Goal: Information Seeking & Learning: Learn about a topic

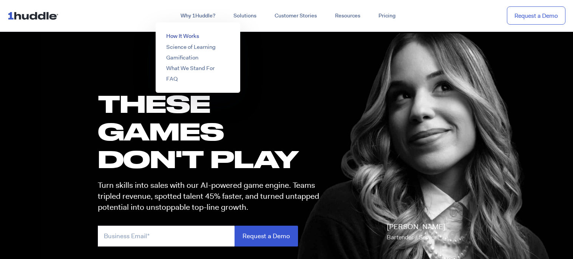
click at [181, 34] on link "How It Works" at bounding box center [182, 36] width 33 height 8
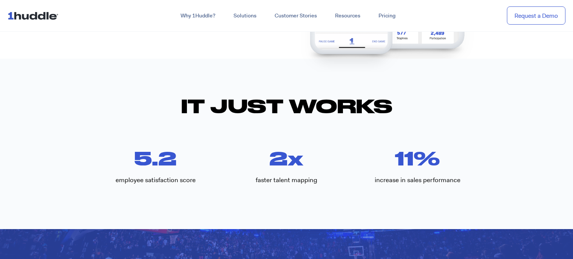
click at [514, 184] on section "5.2 employee satisfaction score 2 x faster talent mapping 11 % increase in sale…" at bounding box center [286, 171] width 573 height 44
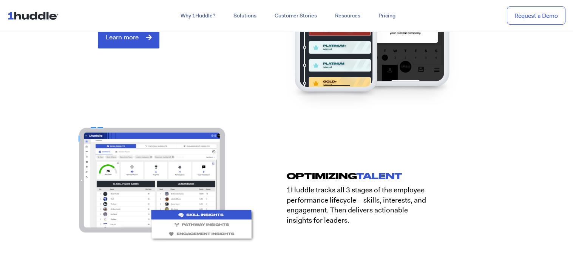
click at [510, 183] on section "OPTIMIZING TALENT 1Huddle tracks all 3 stages of the employee performance lifec…" at bounding box center [286, 193] width 573 height 145
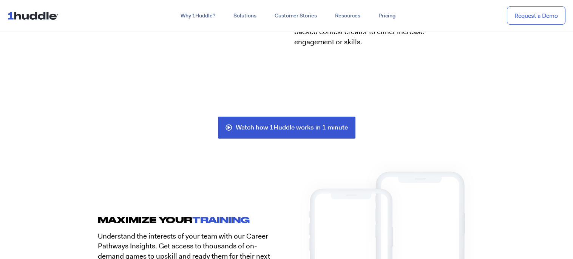
scroll to position [1549, 0]
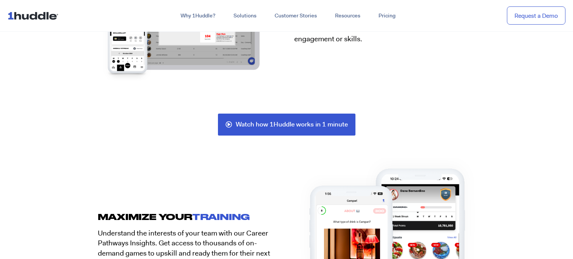
click at [519, 187] on section "MAXIMIZE YOUR Training Understand the interests of your team with our Career Pa…" at bounding box center [286, 243] width 573 height 112
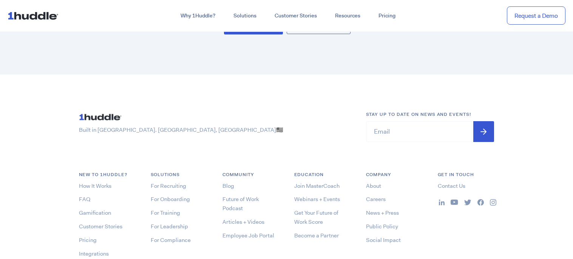
scroll to position [2989, 0]
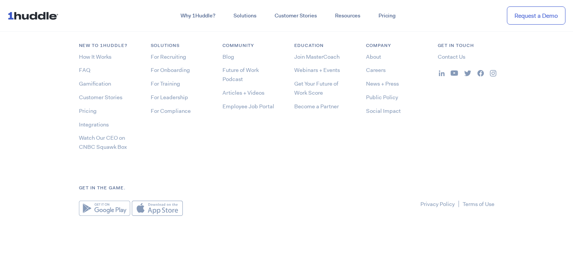
click at [110, 214] on footer "Built in [GEOGRAPHIC_DATA]. [GEOGRAPHIC_DATA], [GEOGRAPHIC_DATA] 🇺🇸 Stay up to …" at bounding box center [286, 99] width 573 height 306
click at [110, 212] on img at bounding box center [104, 207] width 51 height 15
